Goal: Transaction & Acquisition: Book appointment/travel/reservation

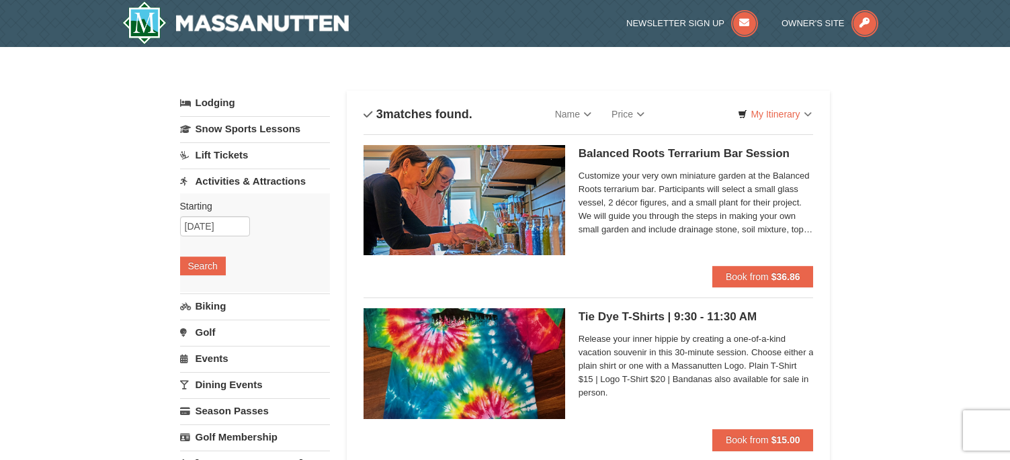
click at [255, 158] on link "Lift Tickets" at bounding box center [255, 154] width 150 height 25
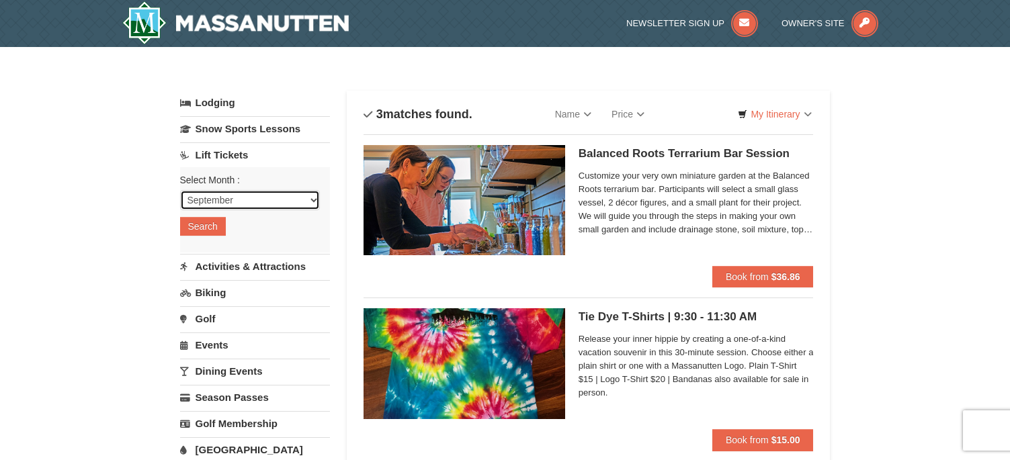
click at [233, 201] on select "September October November December January February March April May June July …" at bounding box center [250, 200] width 140 height 20
select select "10"
click at [180, 190] on select "September October November December January February March April May June July …" at bounding box center [250, 200] width 140 height 20
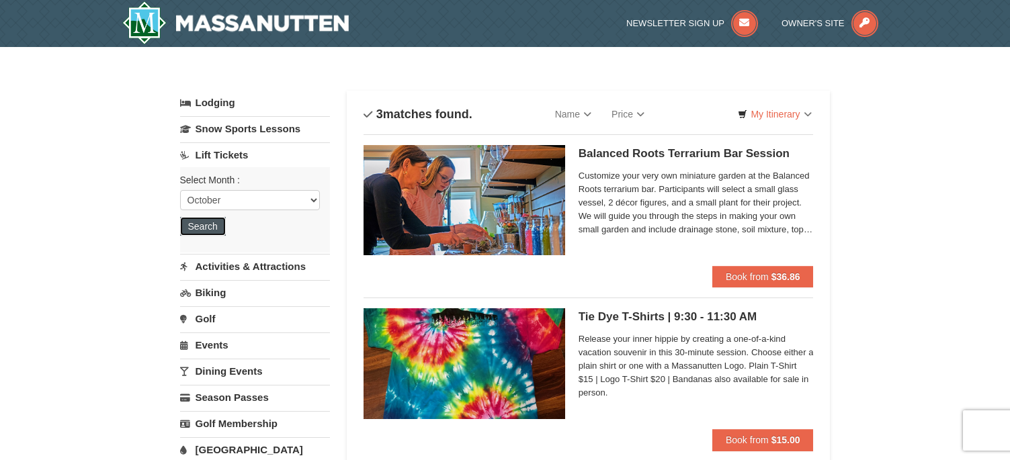
click at [207, 218] on button "Search" at bounding box center [203, 226] width 46 height 19
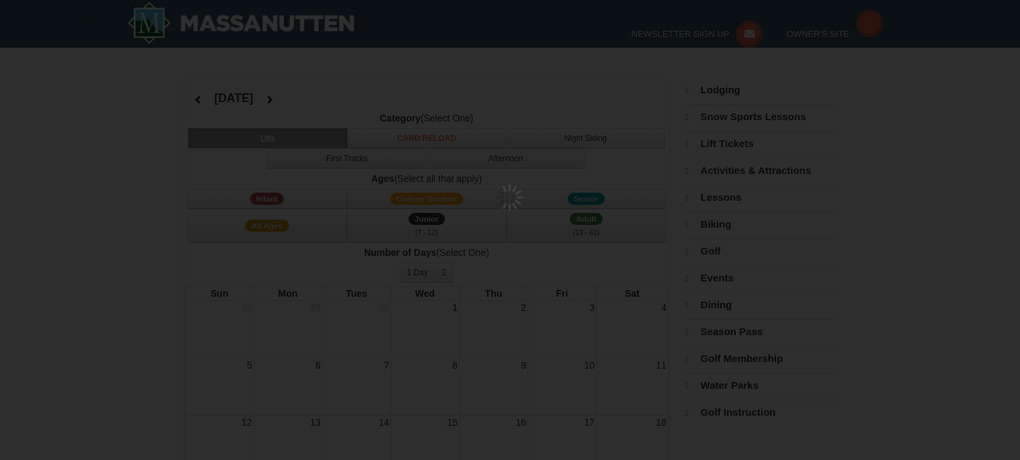
select select "10"
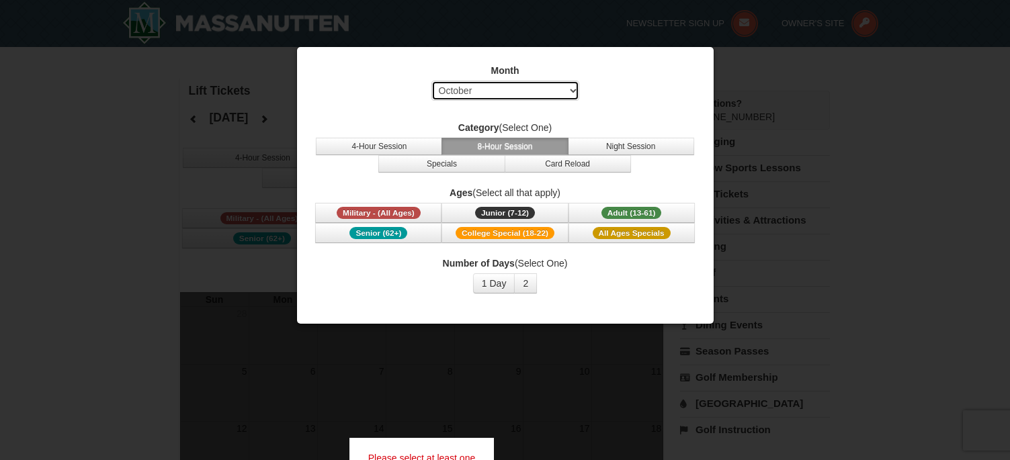
click at [541, 95] on select "Select September October November December January February March April May Jun…" at bounding box center [505, 91] width 148 height 20
click at [431, 81] on select "Select September October November December January February March April May Jun…" at bounding box center [505, 91] width 148 height 20
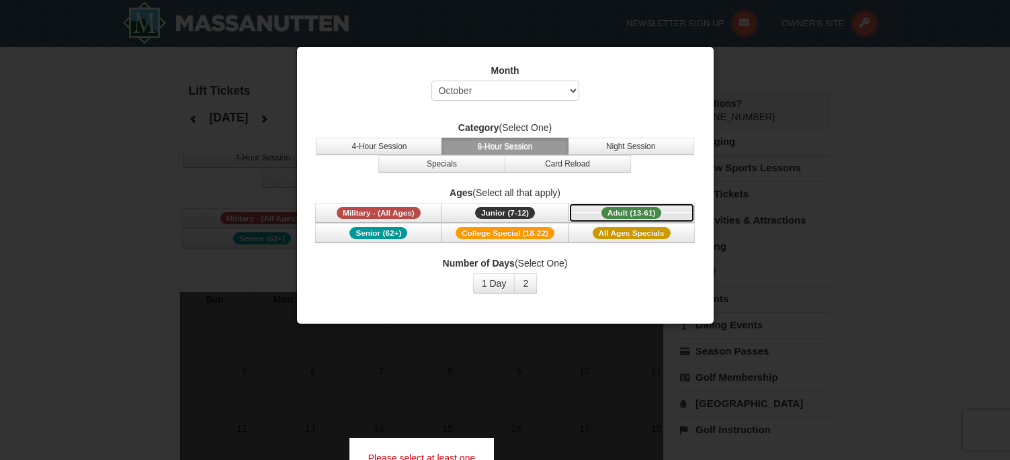
click at [631, 207] on span "Adult (13-61)" at bounding box center [632, 213] width 60 height 12
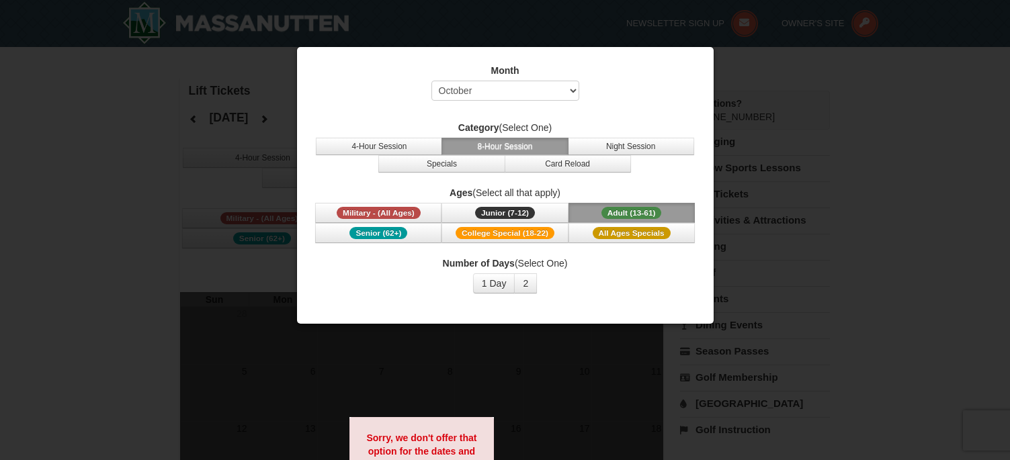
click at [739, 112] on div at bounding box center [505, 230] width 1010 height 460
click at [714, 122] on div "Month Select September October November December January February March April M…" at bounding box center [505, 185] width 418 height 278
click at [770, 120] on div at bounding box center [505, 230] width 1010 height 460
click at [505, 292] on button "1 Day" at bounding box center [494, 284] width 42 height 20
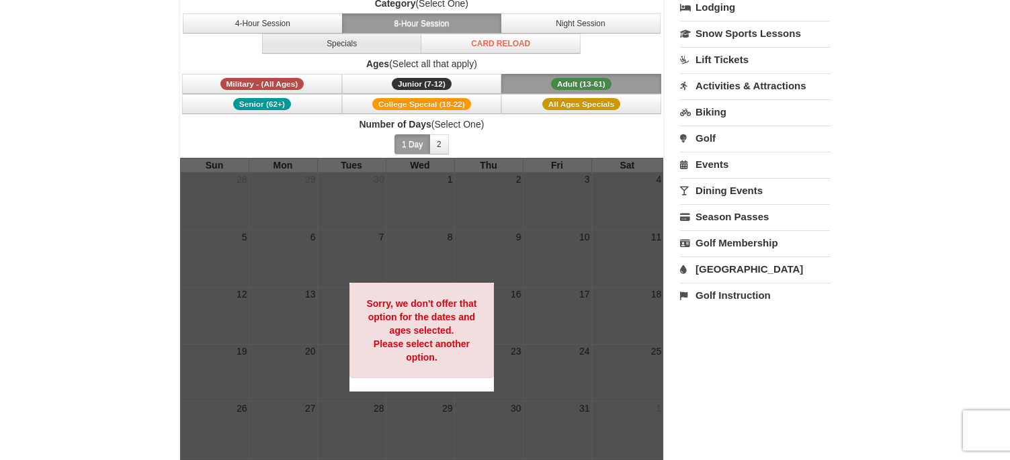
scroll to position [67, 0]
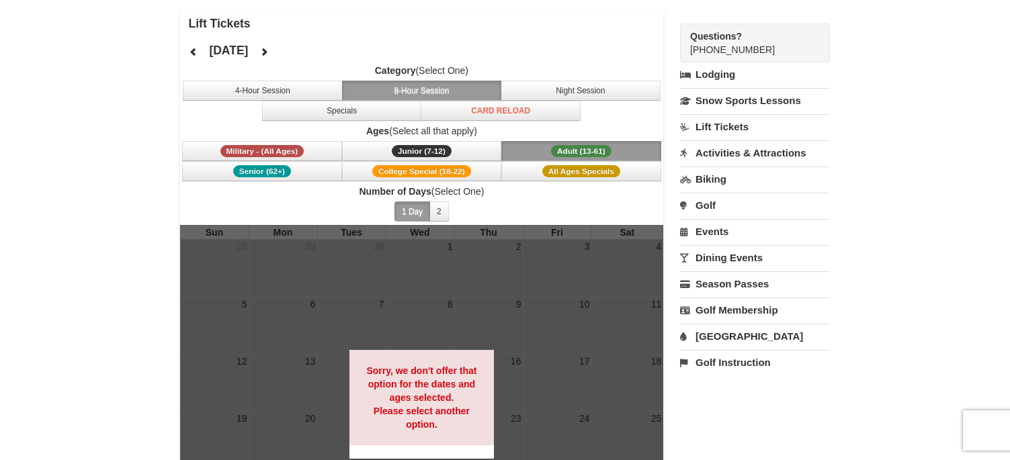
click at [407, 87] on button "8-Hour Session" at bounding box center [422, 91] width 160 height 20
click at [308, 95] on button "4-Hour Session" at bounding box center [263, 91] width 160 height 20
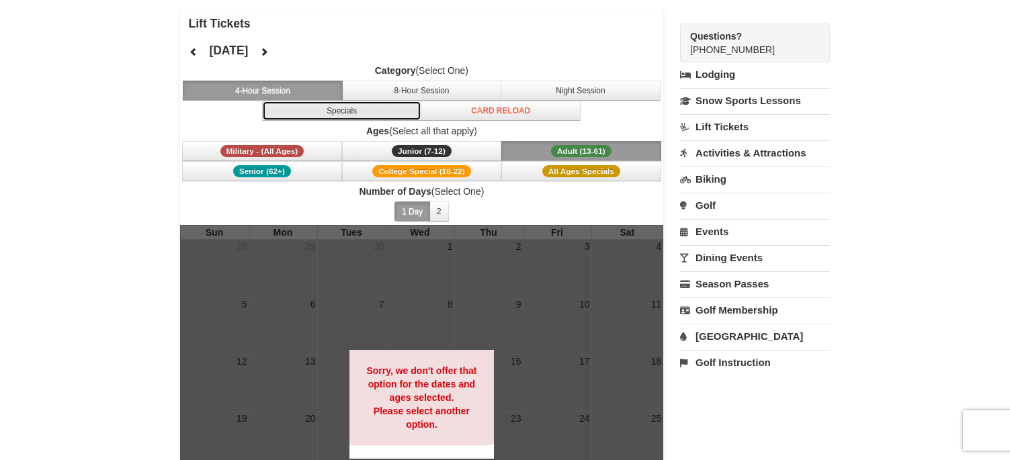
click at [310, 106] on button "Specials" at bounding box center [342, 111] width 160 height 20
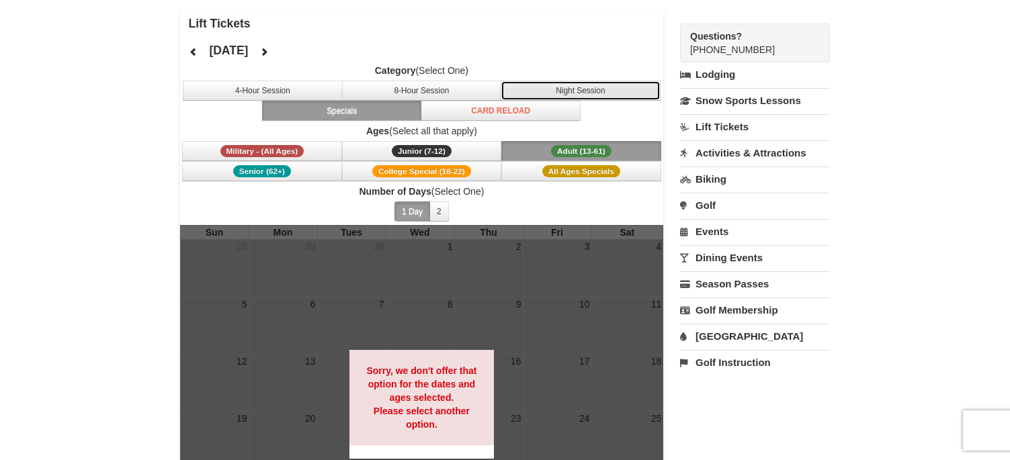
click at [598, 90] on button "Night Session" at bounding box center [581, 91] width 160 height 20
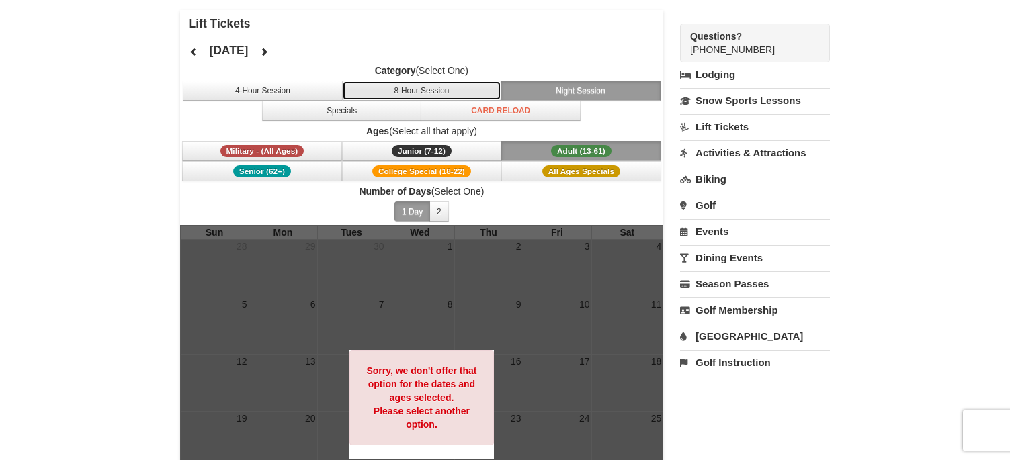
click at [414, 85] on button "8-Hour Session" at bounding box center [422, 91] width 160 height 20
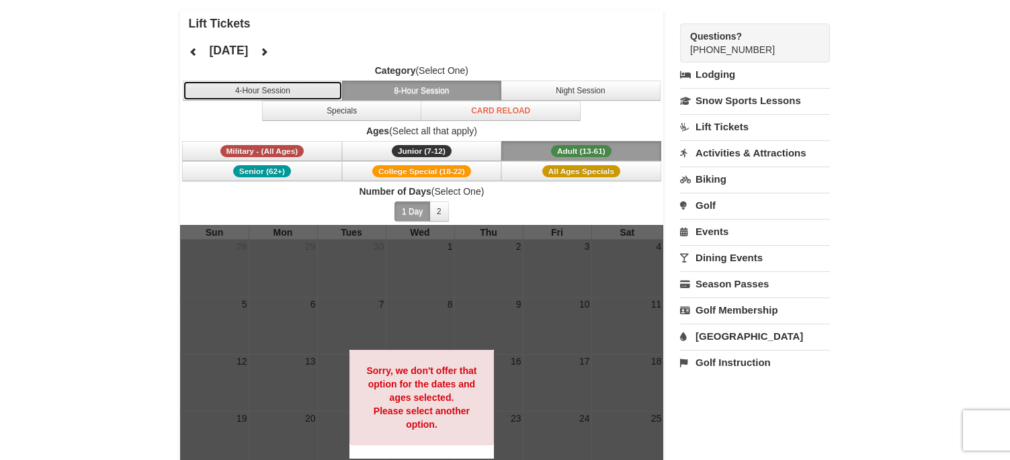
click at [286, 93] on button "4-Hour Session" at bounding box center [263, 91] width 160 height 20
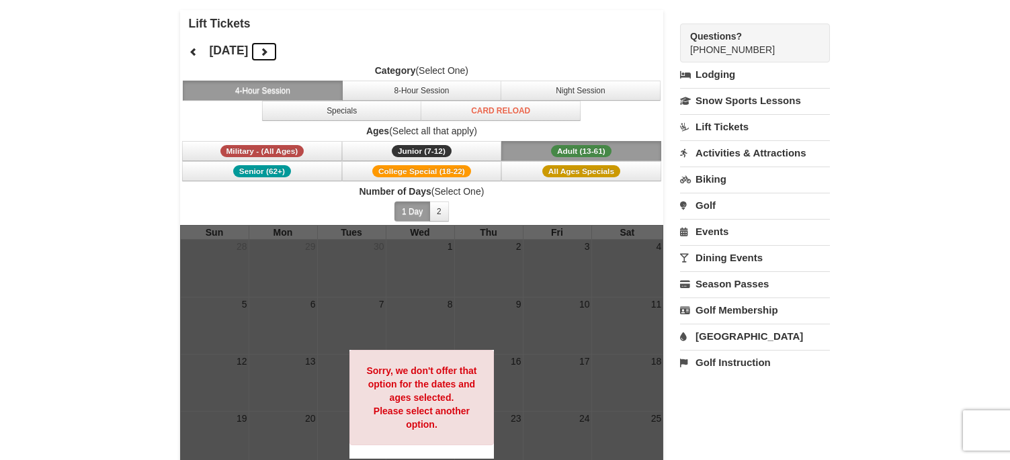
click at [278, 49] on button at bounding box center [264, 52] width 27 height 20
click at [248, 49] on h4 "November 2025" at bounding box center [228, 50] width 39 height 13
click at [269, 51] on icon at bounding box center [263, 51] width 9 height 9
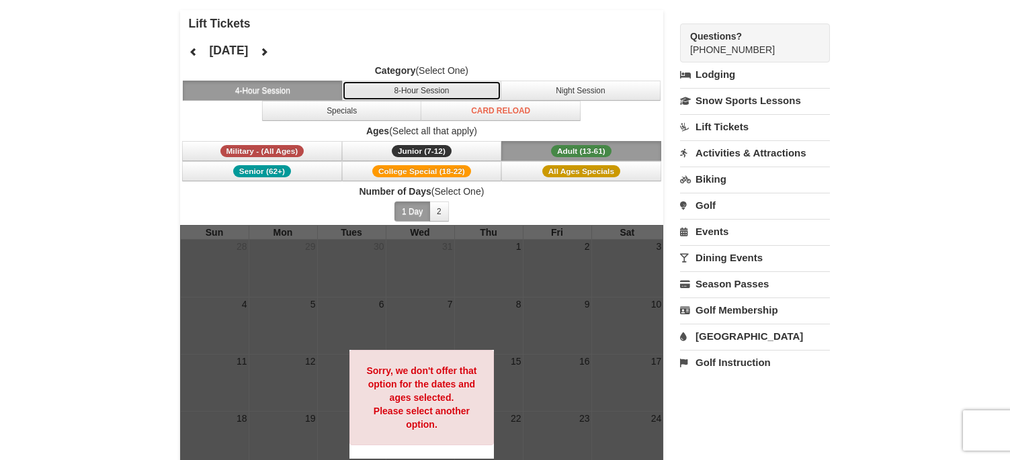
click at [365, 85] on button "8-Hour Session" at bounding box center [422, 91] width 160 height 20
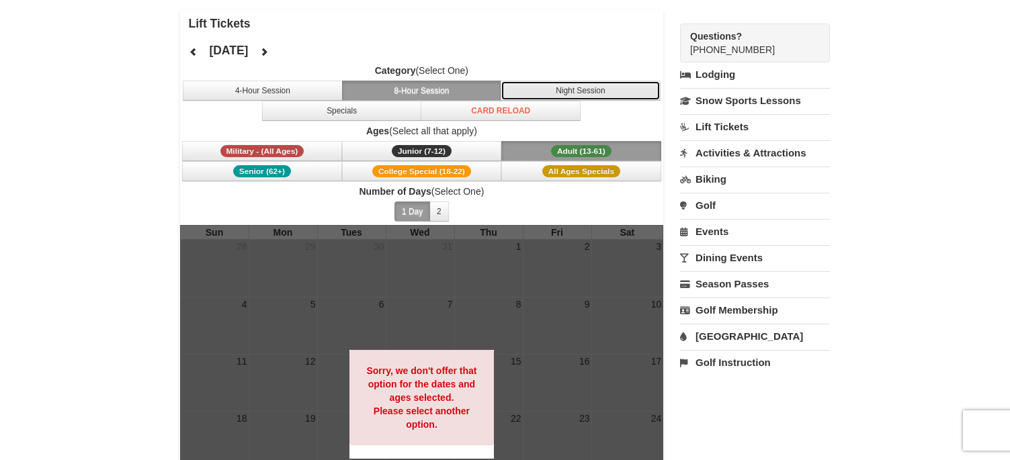
click at [543, 92] on button "Night Session" at bounding box center [581, 91] width 160 height 20
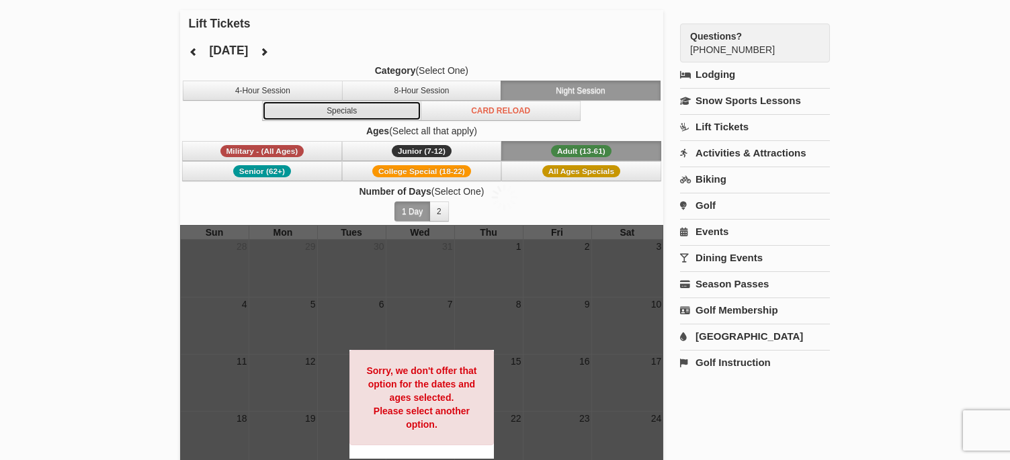
click at [372, 118] on button "Specials" at bounding box center [342, 111] width 160 height 20
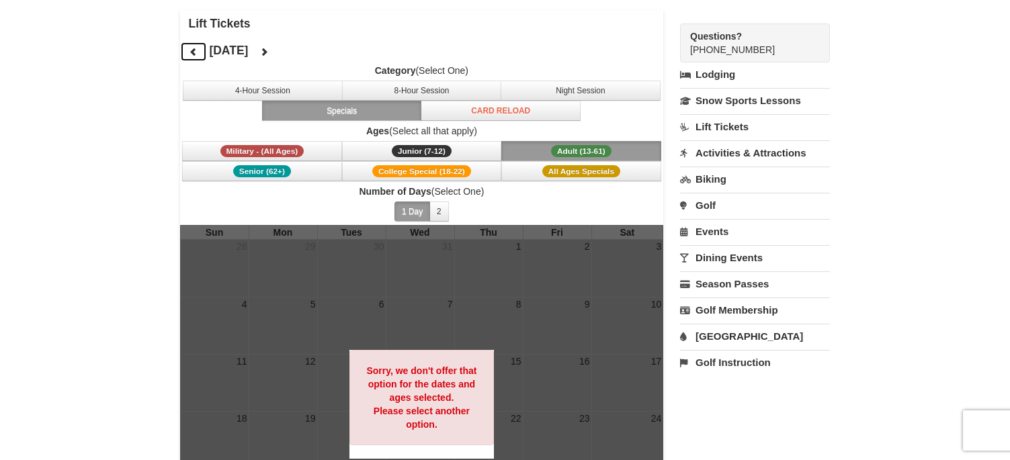
click at [196, 54] on icon at bounding box center [193, 51] width 9 height 9
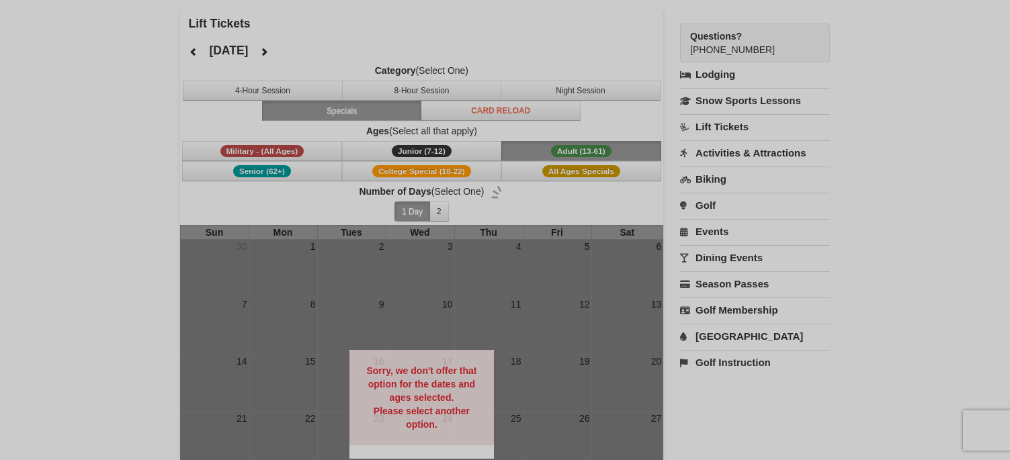
click at [196, 54] on div at bounding box center [505, 230] width 1010 height 460
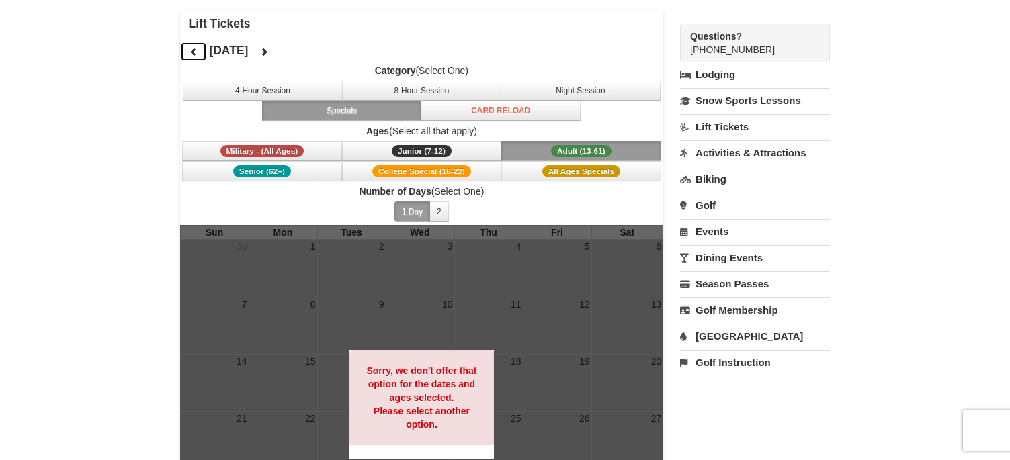
click at [196, 54] on icon at bounding box center [193, 51] width 9 height 9
click at [278, 56] on button at bounding box center [264, 52] width 27 height 20
click at [738, 231] on link "Events" at bounding box center [755, 231] width 150 height 25
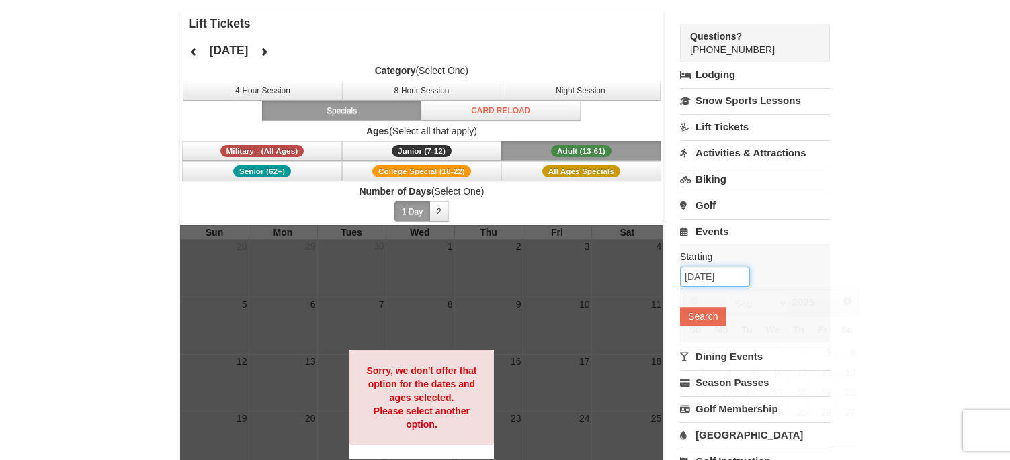
click at [735, 269] on input "09/05/2025" at bounding box center [715, 277] width 70 height 20
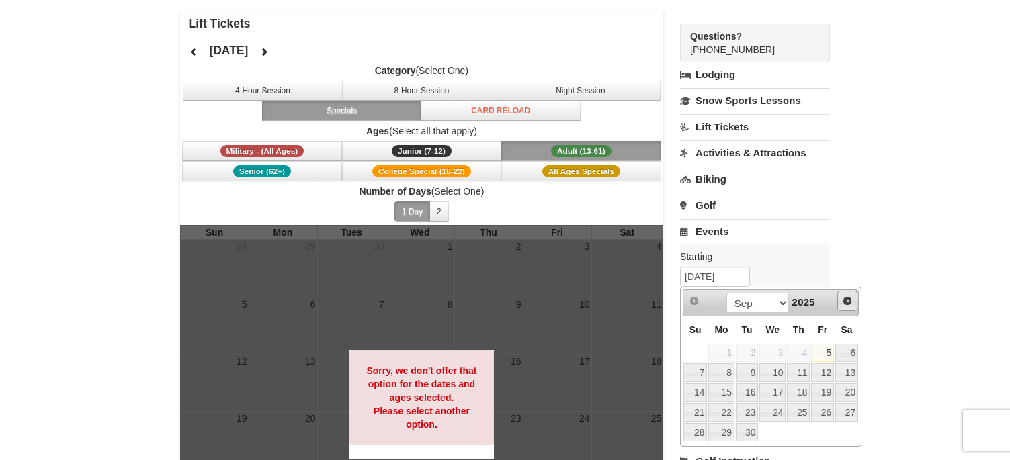
click at [846, 306] on span "Next" at bounding box center [847, 301] width 11 height 11
click at [828, 358] on link "3" at bounding box center [822, 353] width 23 height 19
type input "[DATE]"
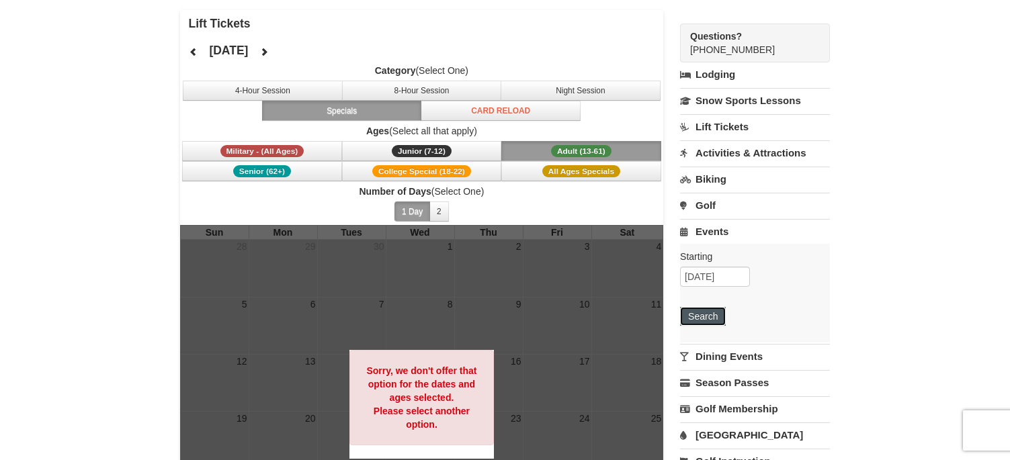
click at [715, 321] on button "Search" at bounding box center [703, 316] width 46 height 19
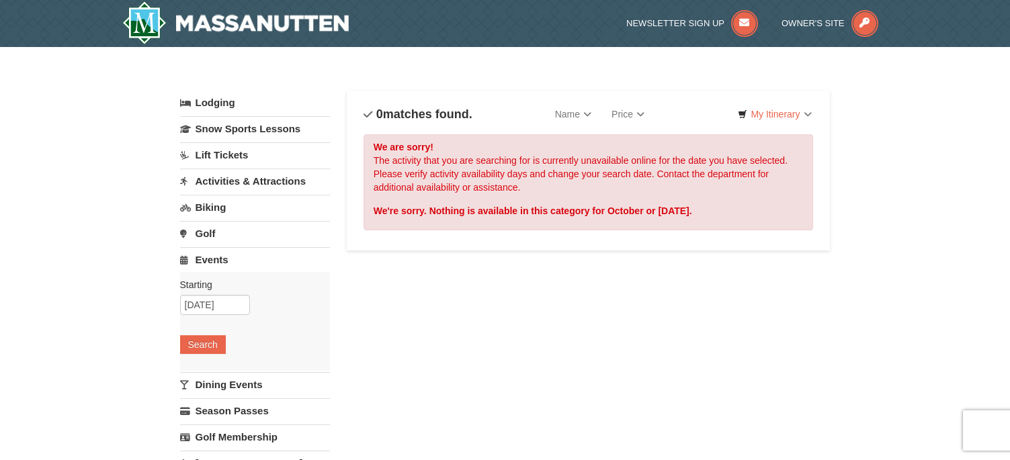
scroll to position [67, 0]
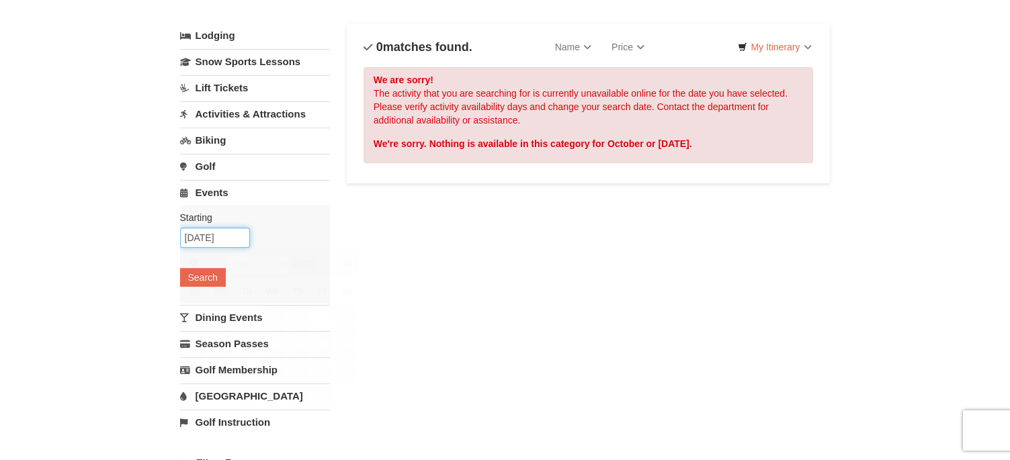
click at [247, 240] on input "[DATE]" at bounding box center [215, 238] width 70 height 20
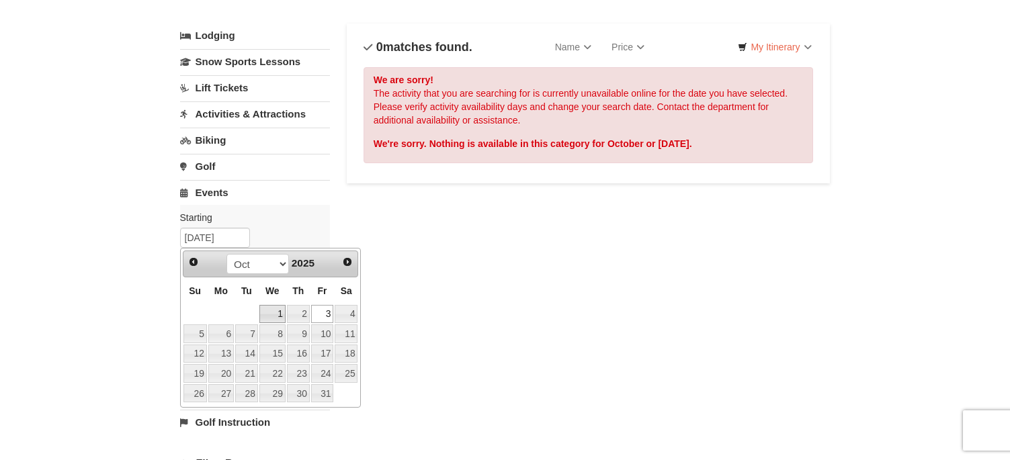
click at [272, 312] on link "1" at bounding box center [272, 314] width 26 height 19
type input "[DATE]"
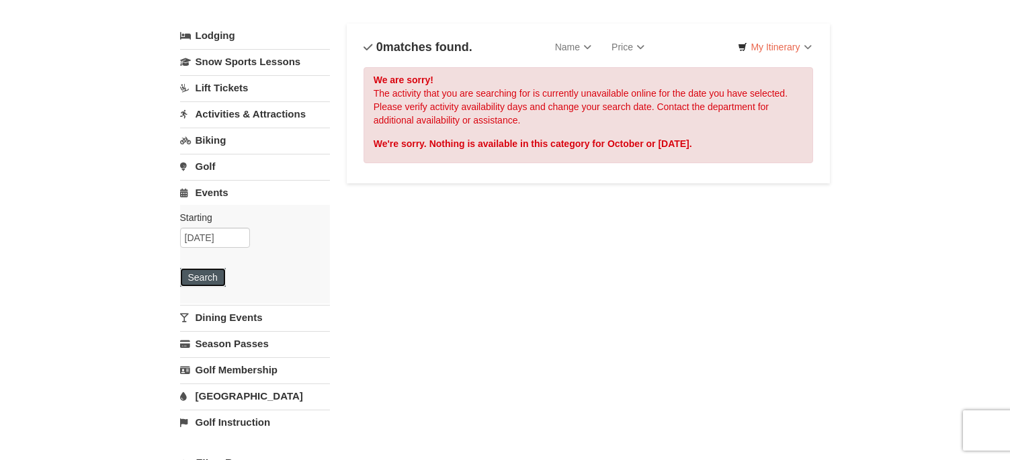
click at [204, 277] on button "Search" at bounding box center [203, 277] width 46 height 19
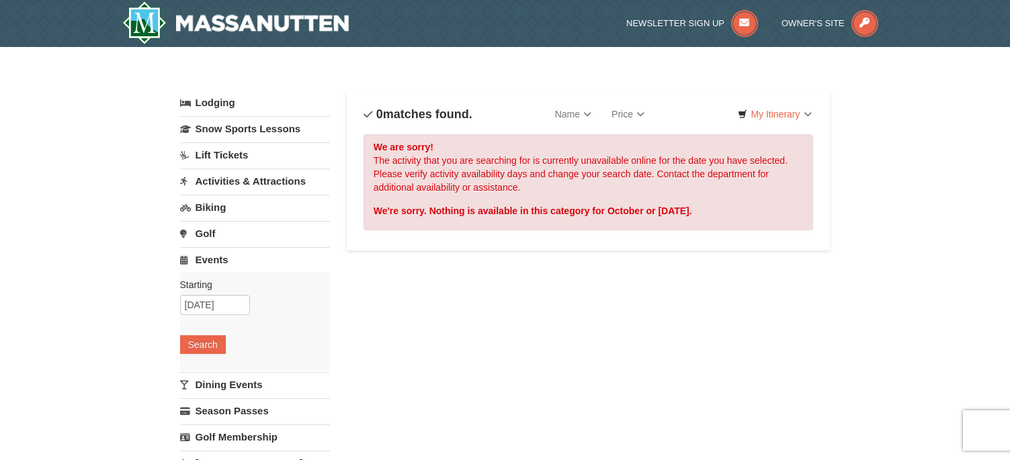
click at [235, 179] on link "Activities & Attractions" at bounding box center [255, 181] width 150 height 25
click at [200, 277] on div "Starting Please format dates MM/DD/YYYY Please format dates MM/DD/YYYY 10/01/20…" at bounding box center [255, 243] width 150 height 99
click at [200, 267] on button "Search" at bounding box center [203, 266] width 46 height 19
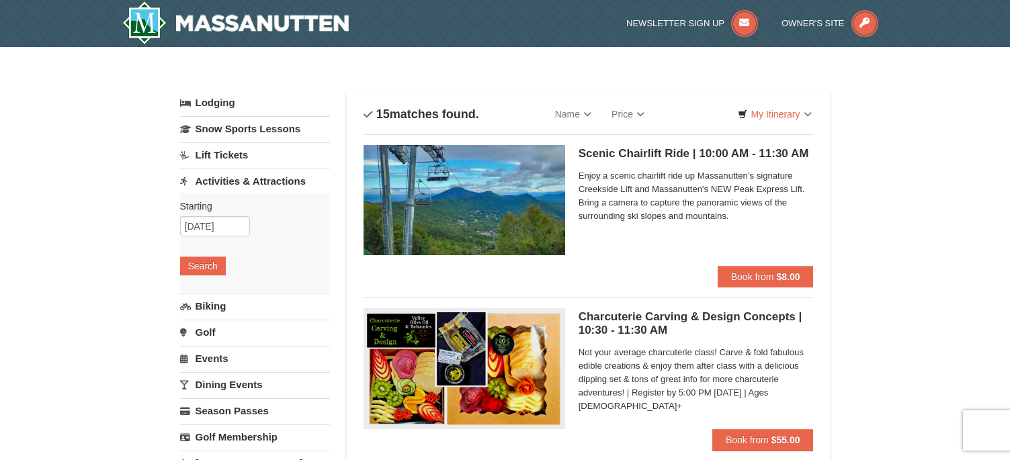
click at [749, 199] on span "Enjoy a scenic chairlift ride up Massanutten’s signature Creekside Lift and Mas…" at bounding box center [696, 196] width 235 height 54
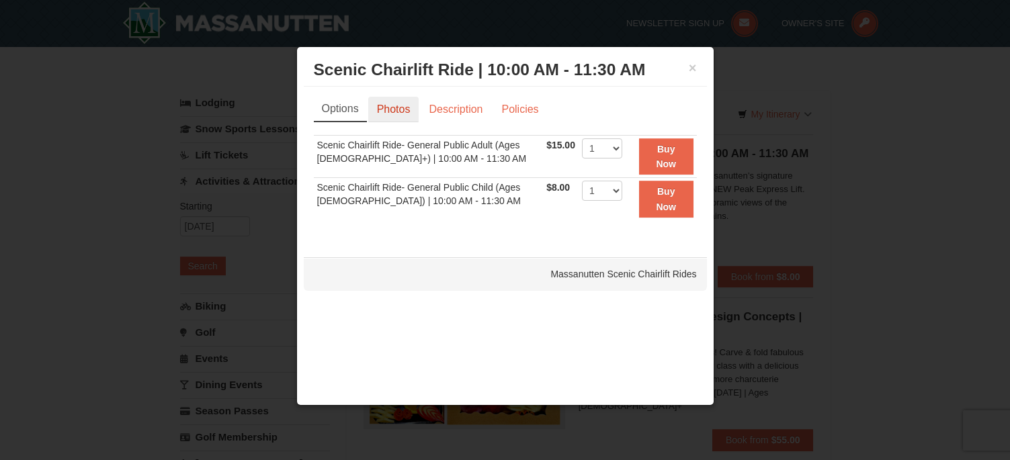
click at [395, 117] on link "Photos" at bounding box center [393, 110] width 51 height 26
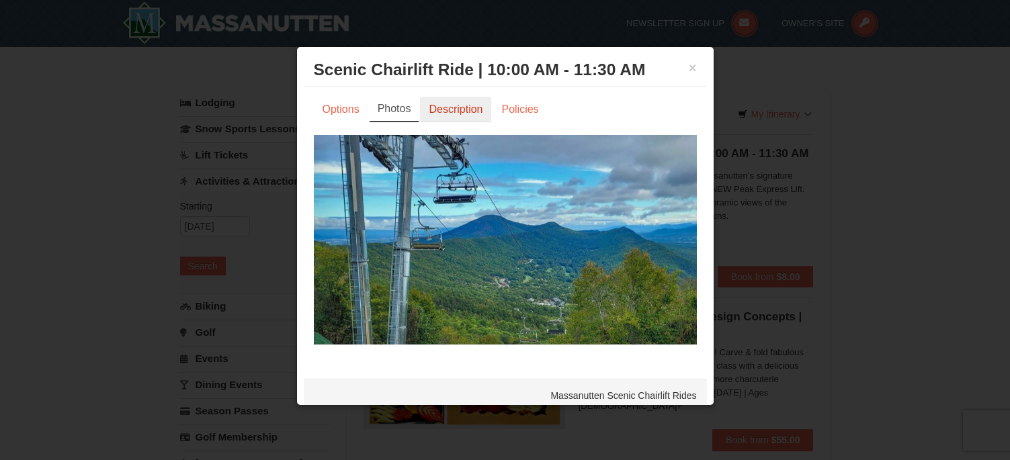
click at [466, 114] on link "Description" at bounding box center [455, 110] width 71 height 26
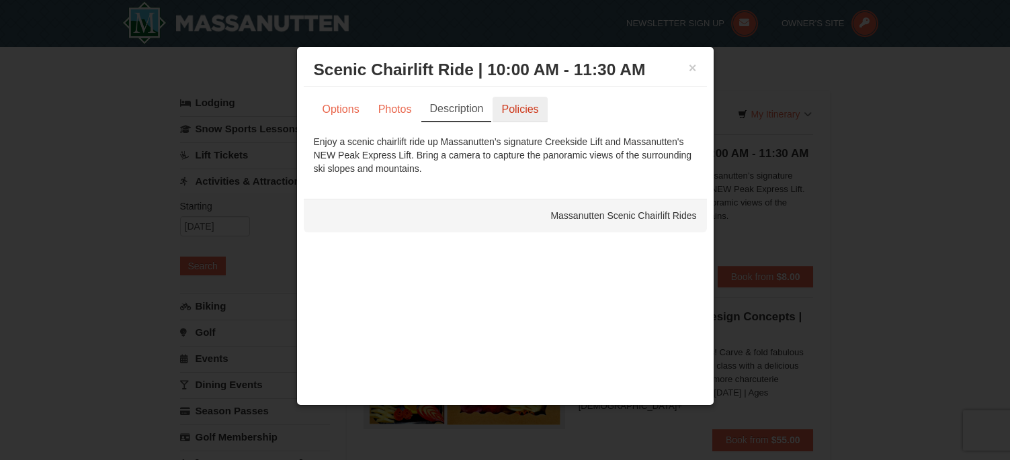
click at [526, 118] on link "Policies" at bounding box center [520, 110] width 54 height 26
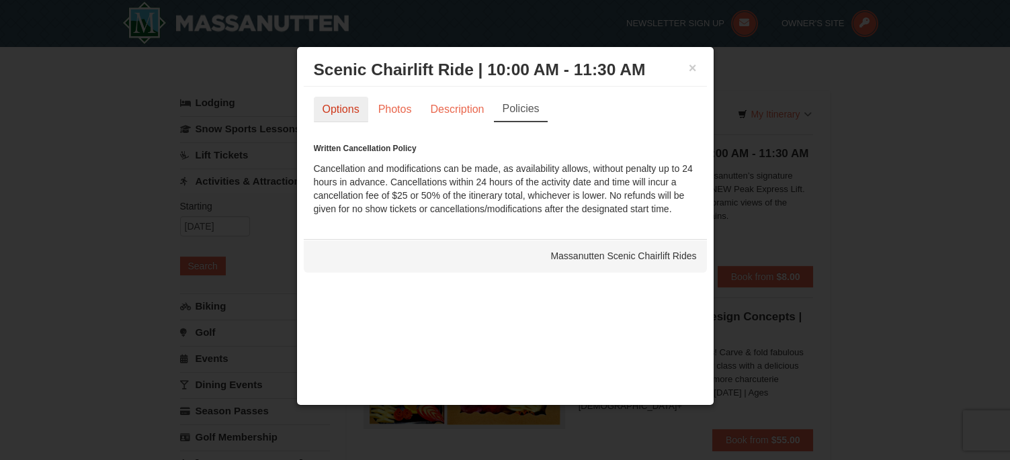
click at [325, 111] on link "Options" at bounding box center [341, 110] width 54 height 26
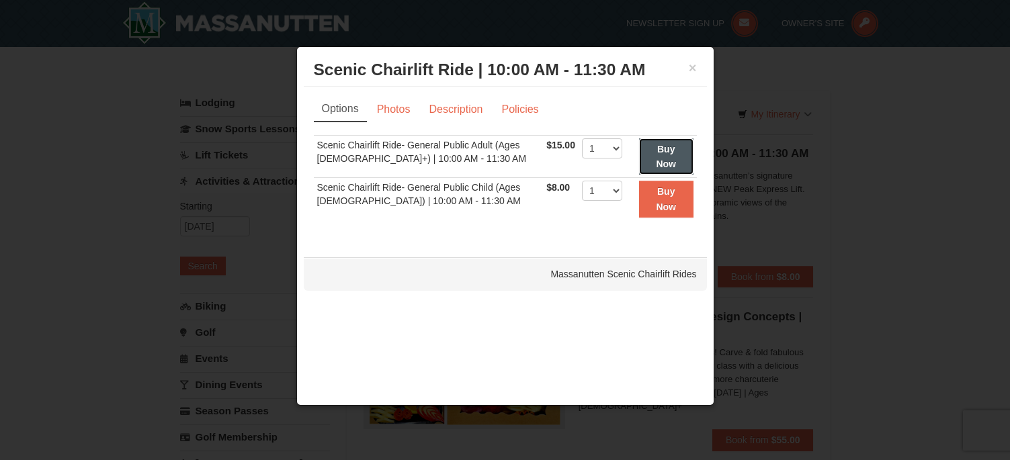
click at [671, 155] on button "Buy Now" at bounding box center [666, 156] width 54 height 37
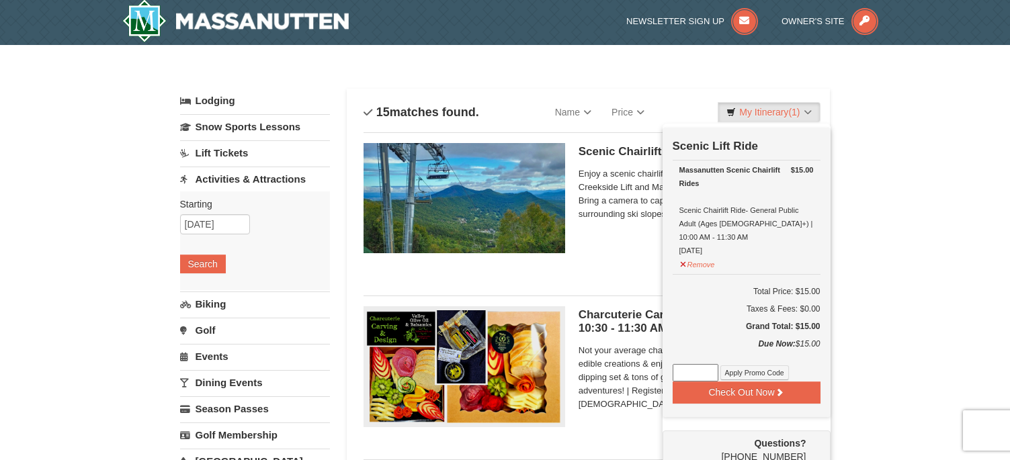
scroll to position [4, 0]
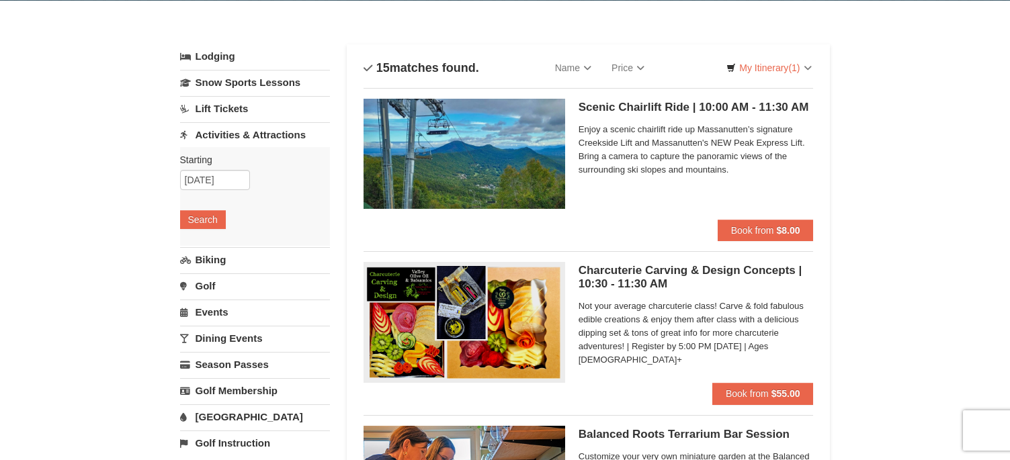
scroll to position [340, 0]
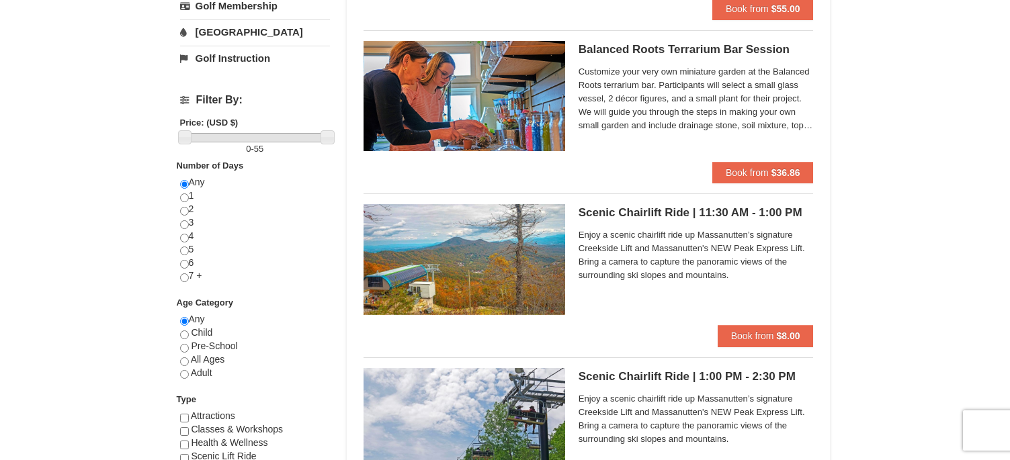
scroll to position [407, 0]
